Goal: Task Accomplishment & Management: Use online tool/utility

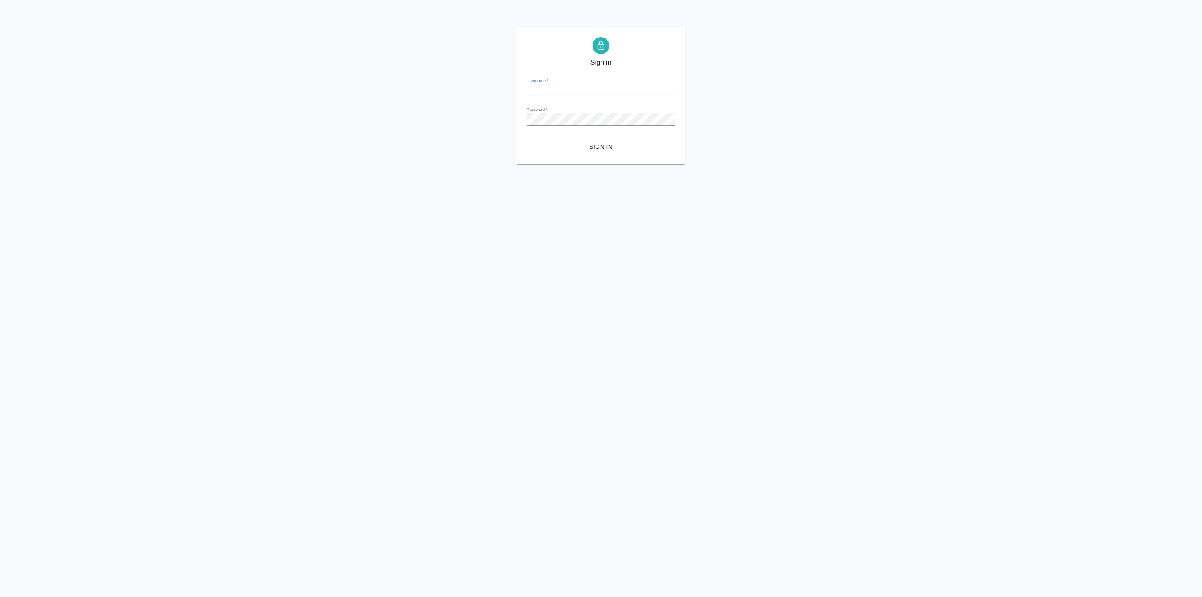
type input "p.linova@awatera.com"
click at [592, 143] on span "Sign in" at bounding box center [600, 147] width 135 height 11
